Goal: Information Seeking & Learning: Learn about a topic

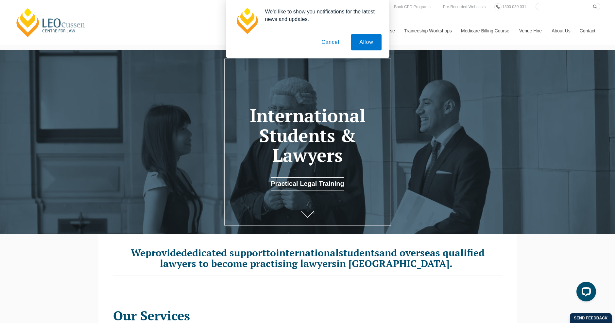
click at [329, 40] on button "Cancel" at bounding box center [330, 42] width 34 height 16
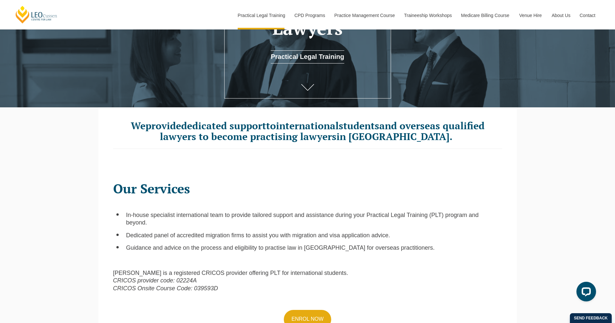
scroll to position [164, 0]
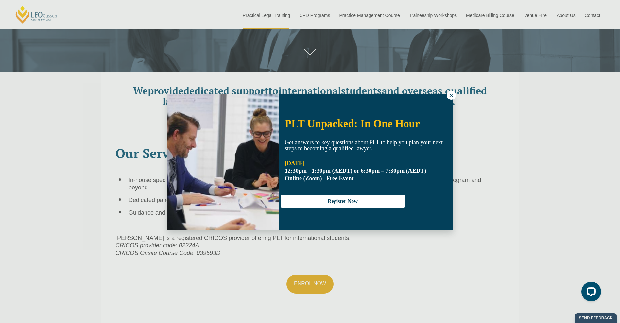
click at [454, 95] on button at bounding box center [451, 95] width 9 height 9
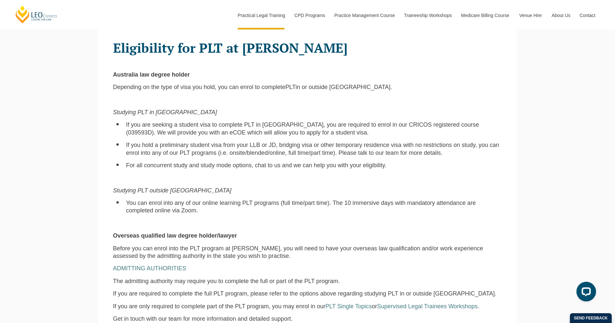
scroll to position [523, 0]
